Goal: Check status: Check status

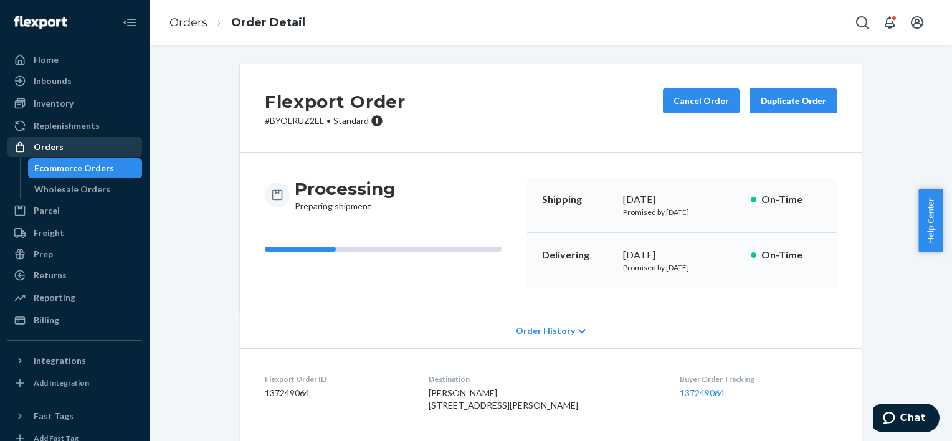
click at [104, 141] on div "Orders" at bounding box center [75, 146] width 132 height 17
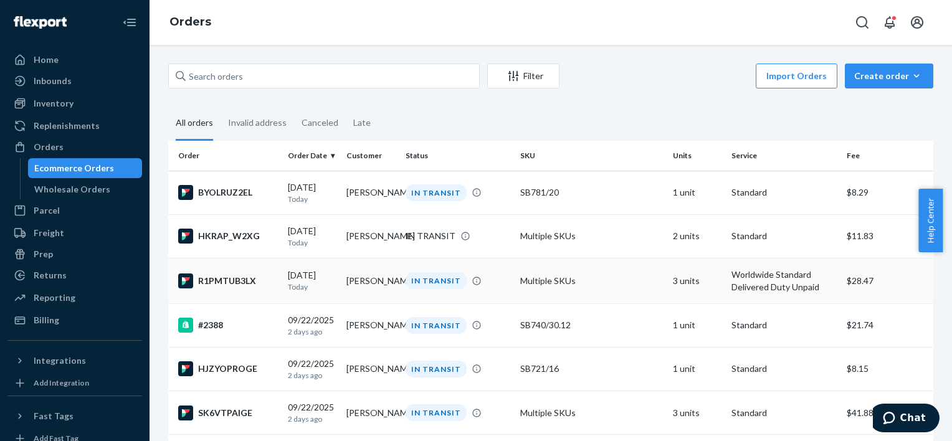
click at [303, 284] on div "[DATE] [DATE]" at bounding box center [312, 280] width 49 height 23
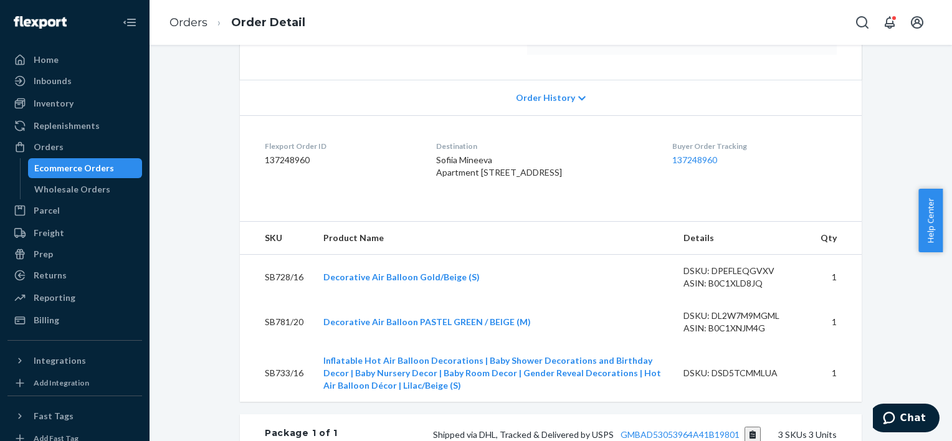
scroll to position [242, 0]
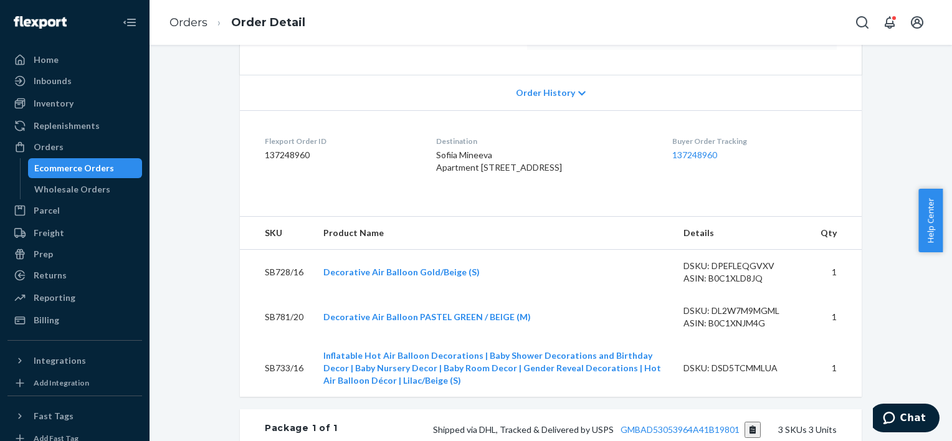
drag, startPoint x: 951, startPoint y: 191, endPoint x: 951, endPoint y: 242, distance: 50.4
click at [951, 242] on html "Home Inbounds Shipping Plans Problems Inventory Products Replenishments Orders …" at bounding box center [476, 220] width 952 height 441
drag, startPoint x: 951, startPoint y: 242, endPoint x: 858, endPoint y: 197, distance: 103.4
click at [858, 197] on div "Flexport Order # R1PMTUB3LX • Worldwide Standard Delivered Duty Unpaid / $28.47…" at bounding box center [550, 299] width 640 height 955
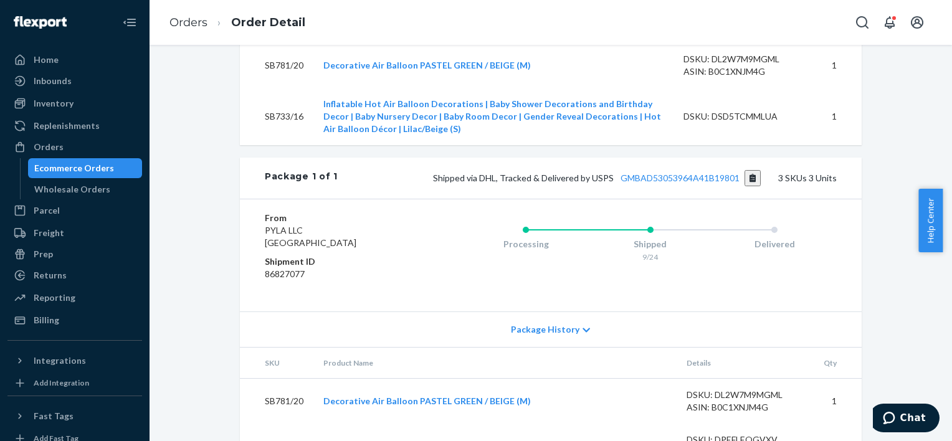
scroll to position [501, 0]
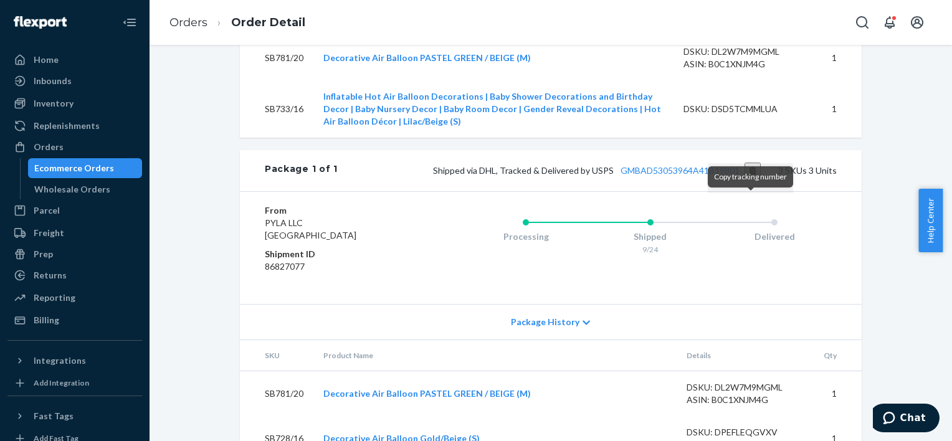
click at [750, 179] on button "Copy tracking number" at bounding box center [752, 171] width 17 height 16
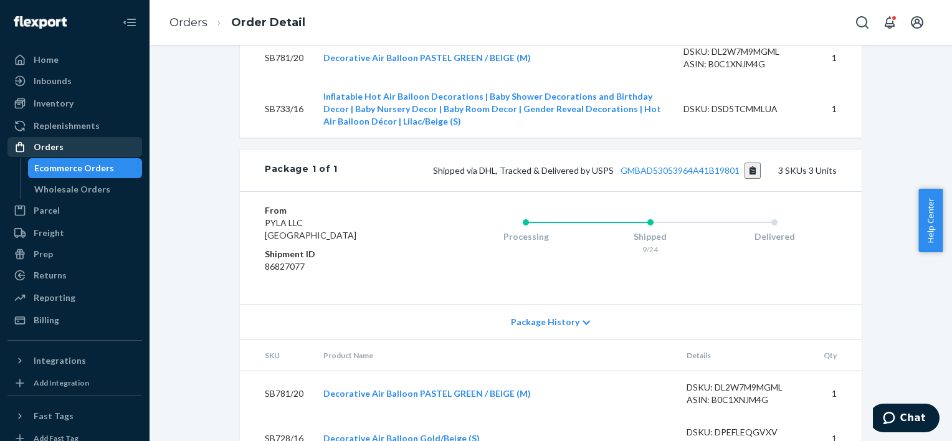
click at [102, 146] on div "Orders" at bounding box center [75, 146] width 132 height 17
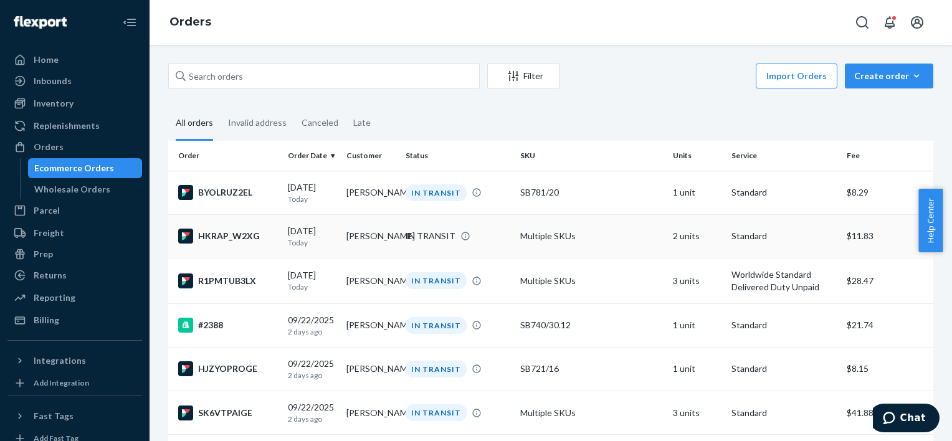
click at [338, 234] on td "[DATE] [DATE]" at bounding box center [312, 236] width 59 height 44
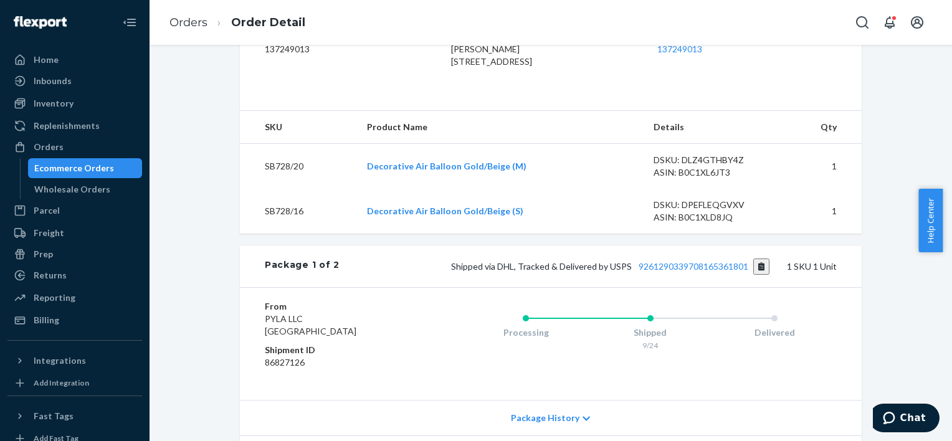
scroll to position [404, 0]
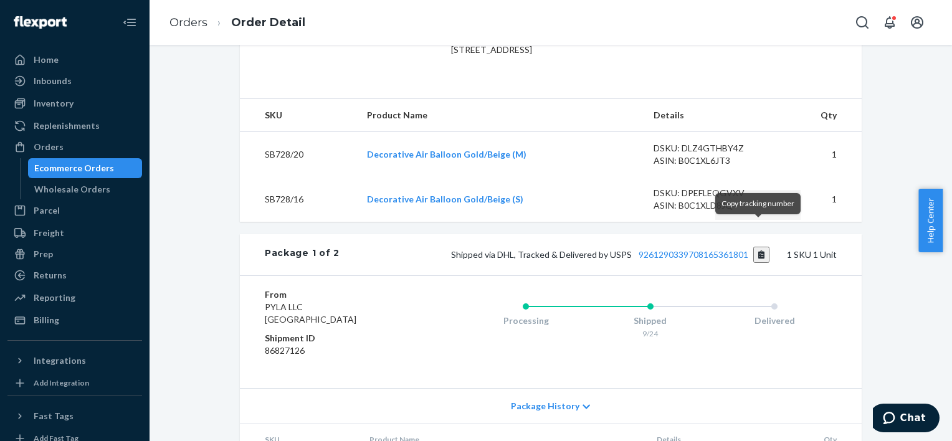
click at [757, 247] on button "Copy tracking number" at bounding box center [761, 255] width 17 height 16
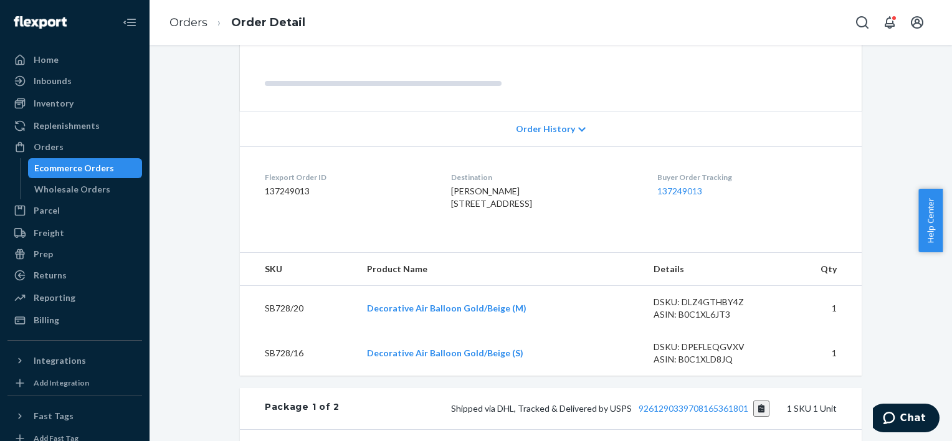
scroll to position [245, 0]
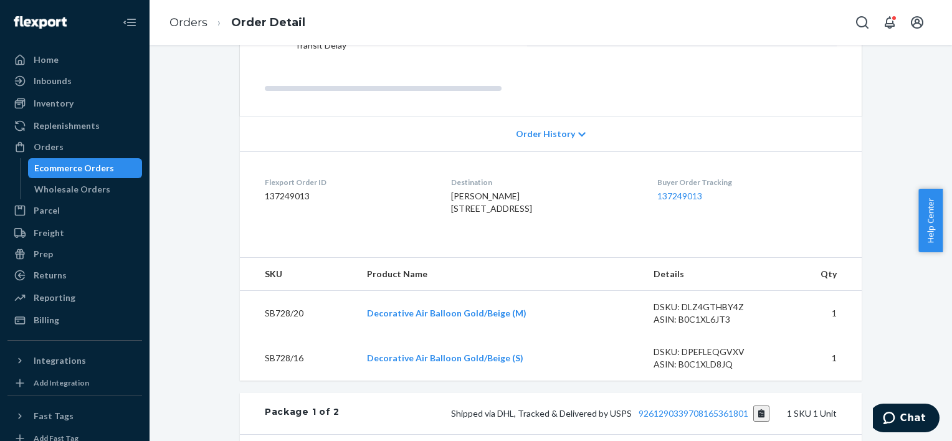
click at [288, 177] on div "Flexport Order ID 137249013" at bounding box center [348, 198] width 166 height 43
click at [106, 142] on div "Orders" at bounding box center [75, 146] width 132 height 17
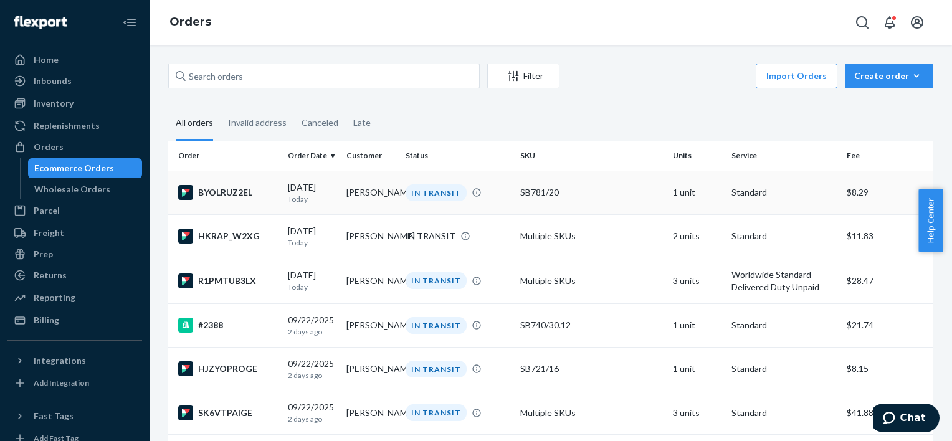
click at [377, 189] on td "[PERSON_NAME]" at bounding box center [370, 193] width 59 height 44
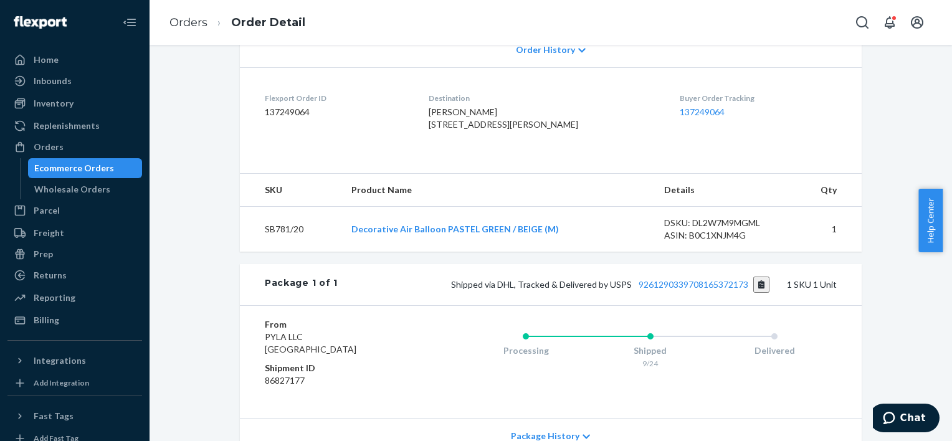
scroll to position [288, 0]
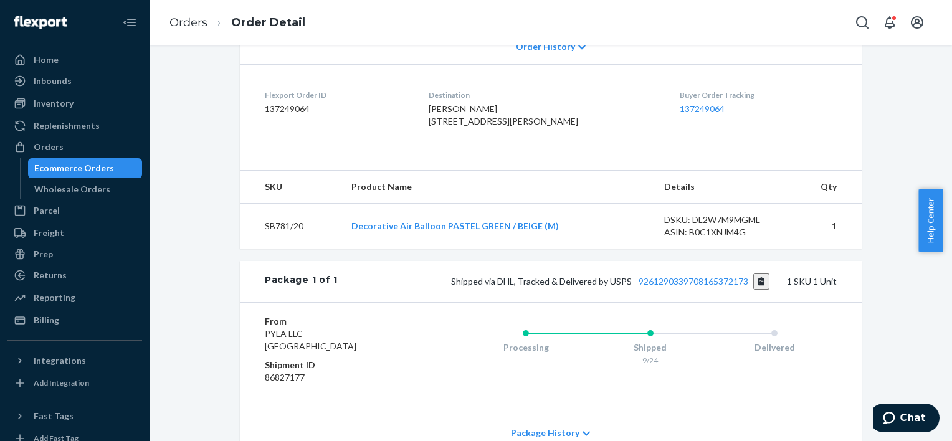
click at [852, 299] on div "Package 1 of 1 Shipped via DHL, Tracked & Delivered by USPS 9261290339708165372…" at bounding box center [551, 281] width 622 height 41
click at [755, 290] on button "Copy tracking number" at bounding box center [761, 281] width 17 height 16
